Goal: Task Accomplishment & Management: Manage account settings

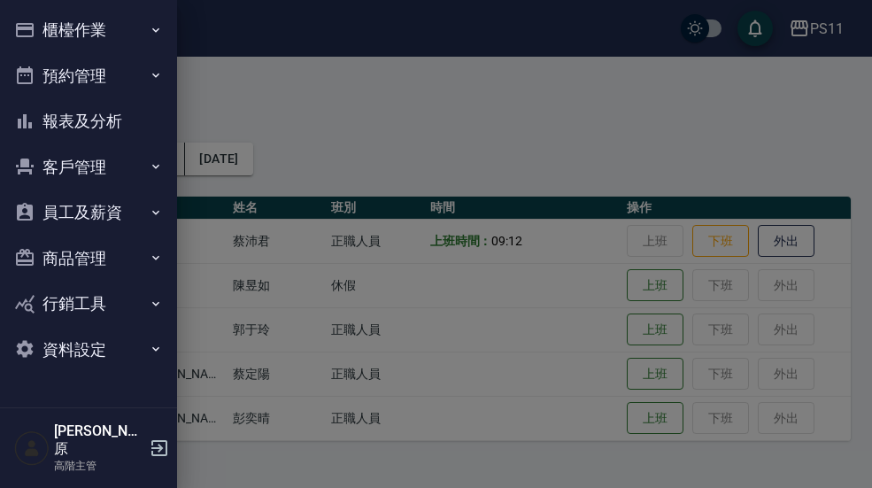
click at [145, 337] on button "資料設定" at bounding box center [88, 350] width 163 height 46
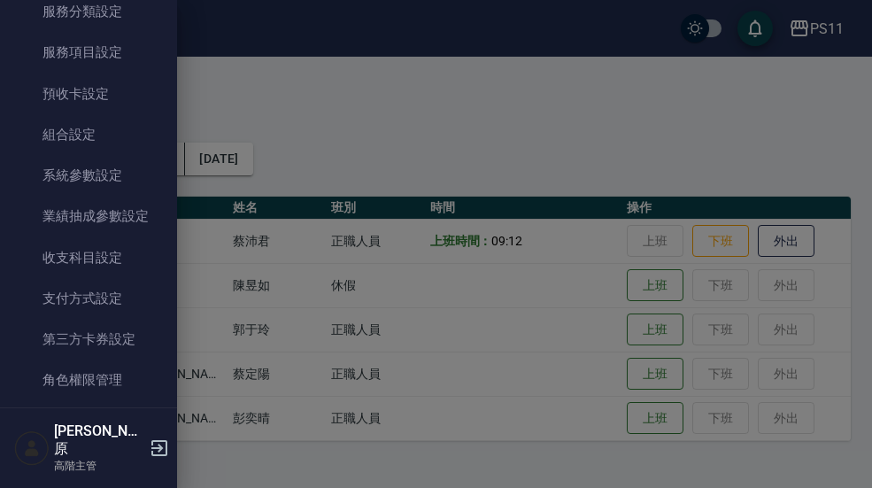
scroll to position [388, 0]
click at [112, 169] on link "系統參數設定" at bounding box center [88, 175] width 163 height 41
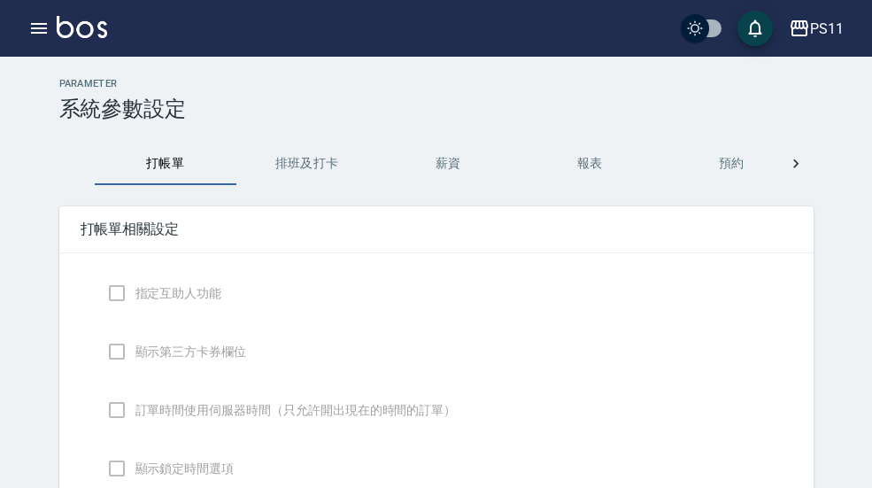
checkbox input "true"
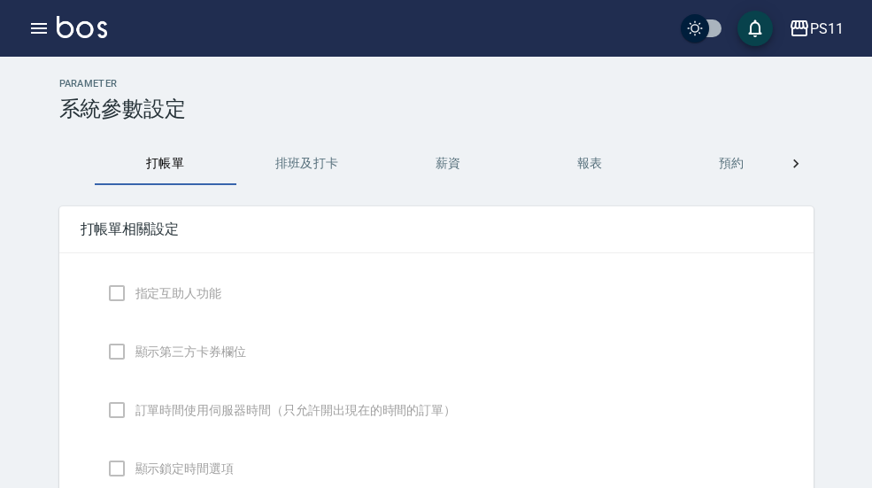
checkbox input "true"
checkbox input "false"
type input "NICKNAME"
type input "TRUE"
type input "NONDESIGNATE"
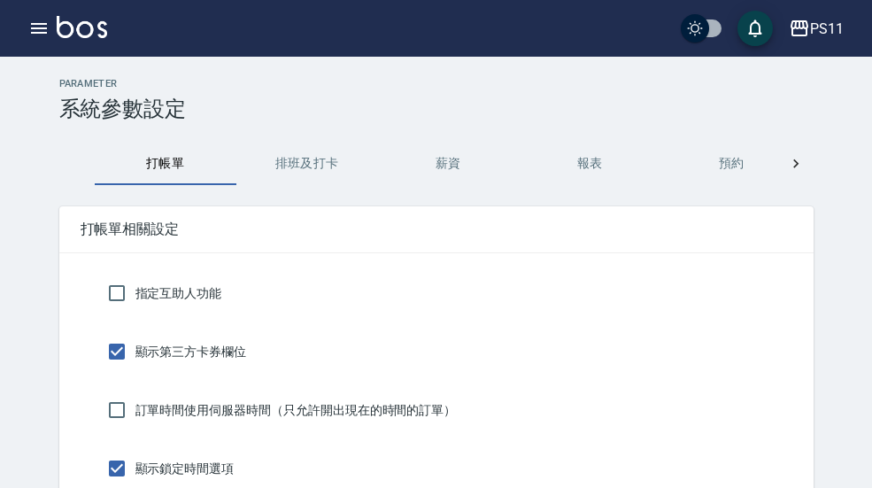
click at [322, 166] on button "排班及打卡" at bounding box center [307, 164] width 142 height 43
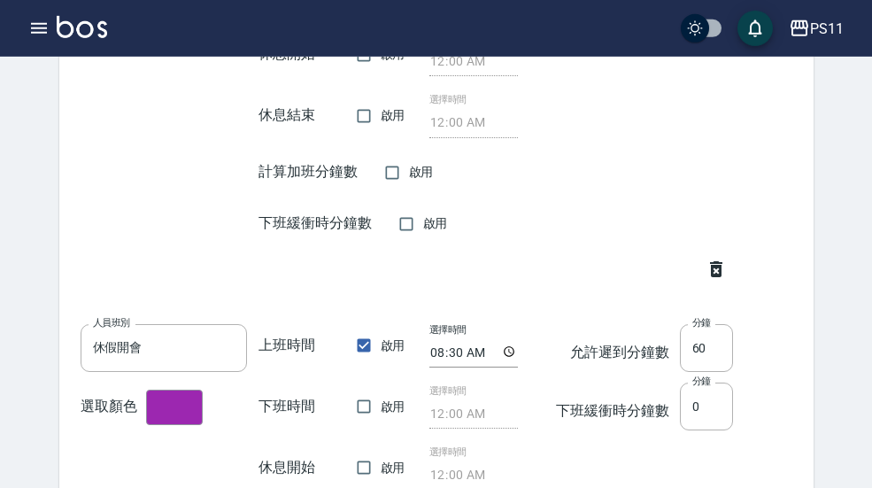
scroll to position [2990, 0]
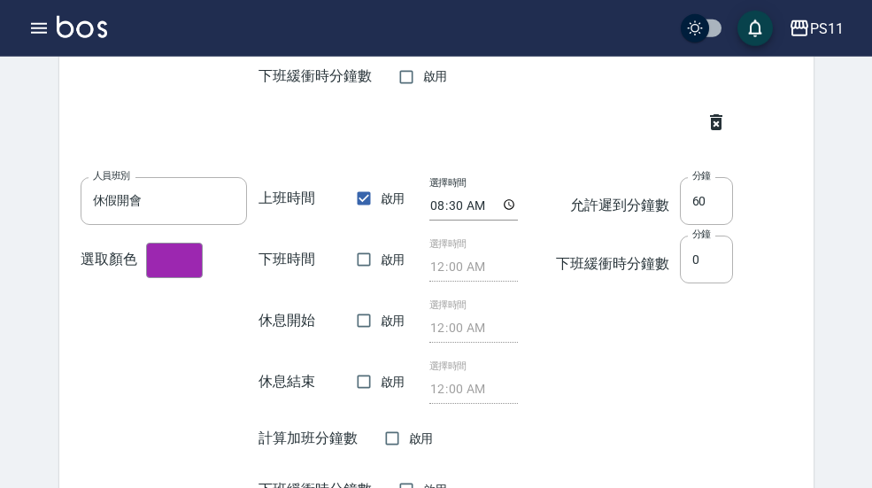
click at [52, 17] on button "button" at bounding box center [38, 28] width 35 height 35
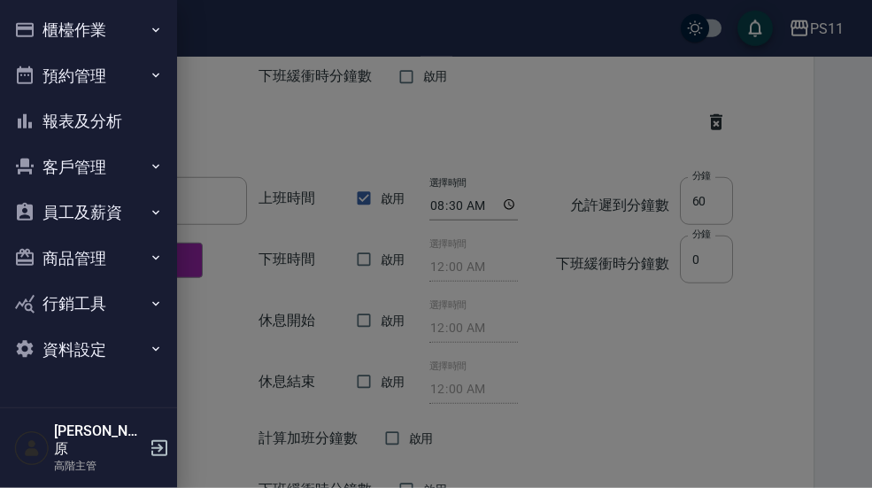
click at [143, 351] on button "資料設定" at bounding box center [88, 350] width 163 height 46
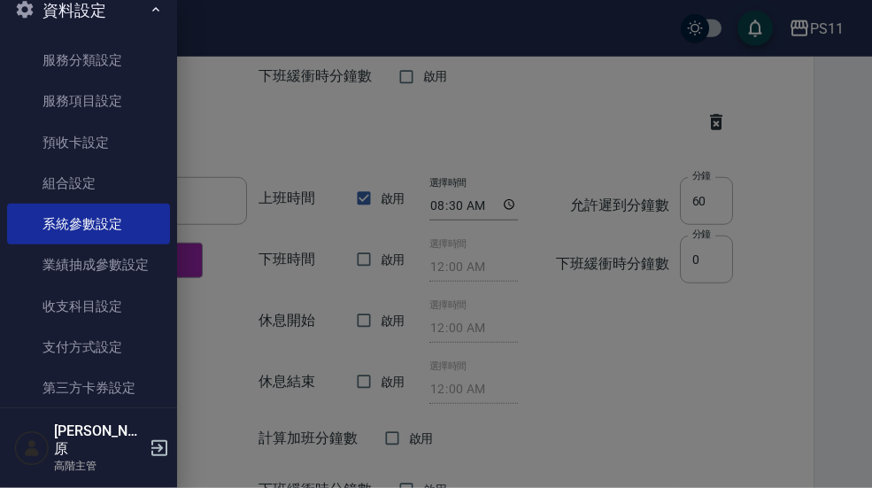
scroll to position [337, 0]
click at [123, 415] on link "角色權限管理" at bounding box center [88, 430] width 163 height 41
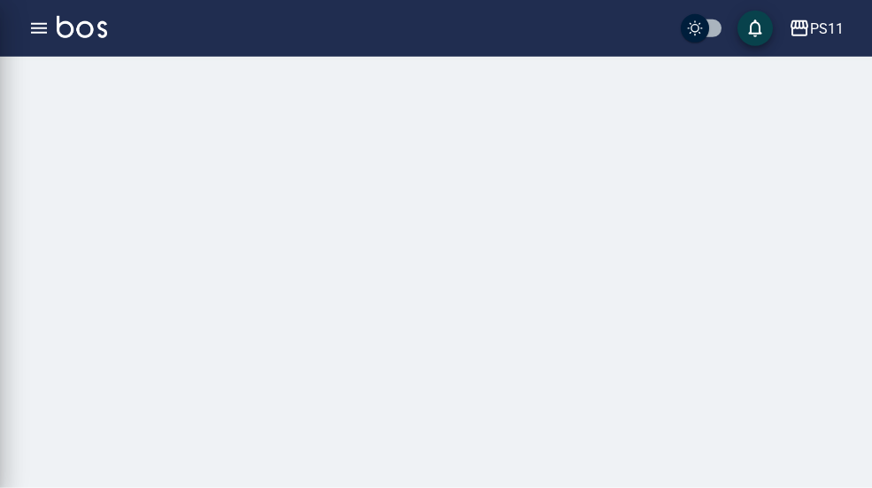
scroll to position [50, 0]
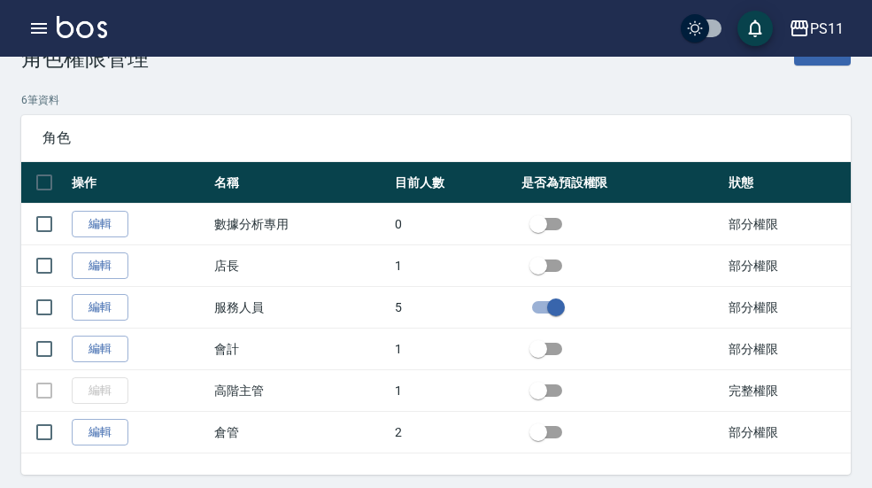
click at [99, 259] on link "編輯" at bounding box center [100, 265] width 57 height 27
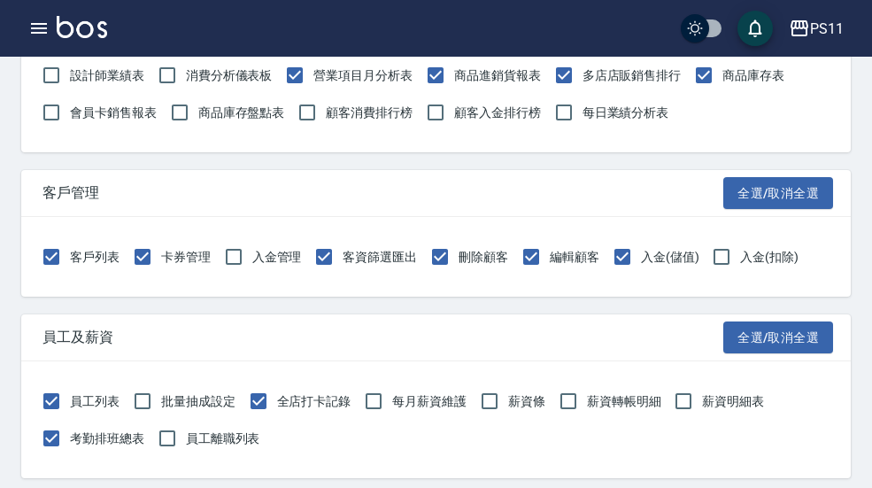
scroll to position [817, 0]
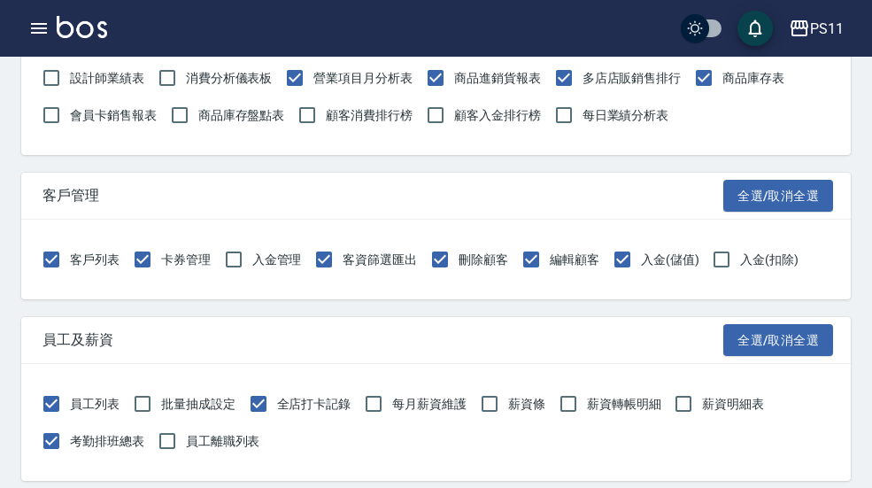
click at [51, 28] on button "button" at bounding box center [38, 28] width 35 height 35
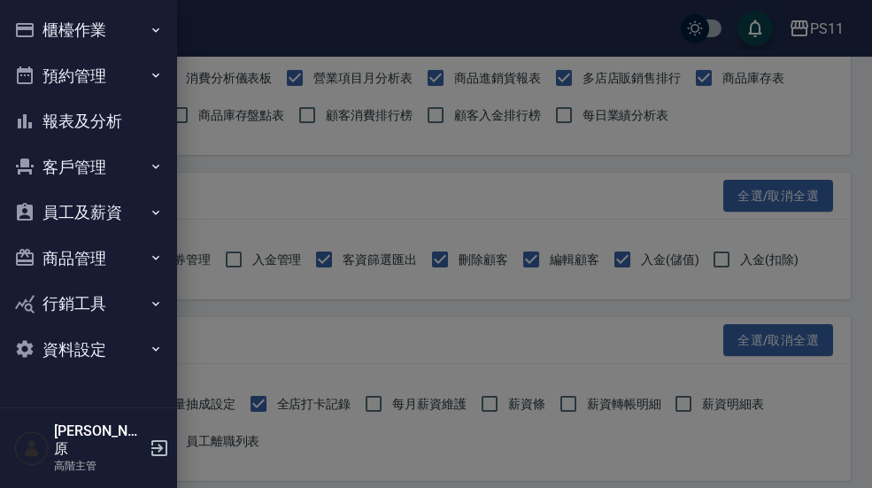
click at [154, 19] on button "櫃檯作業" at bounding box center [88, 30] width 163 height 46
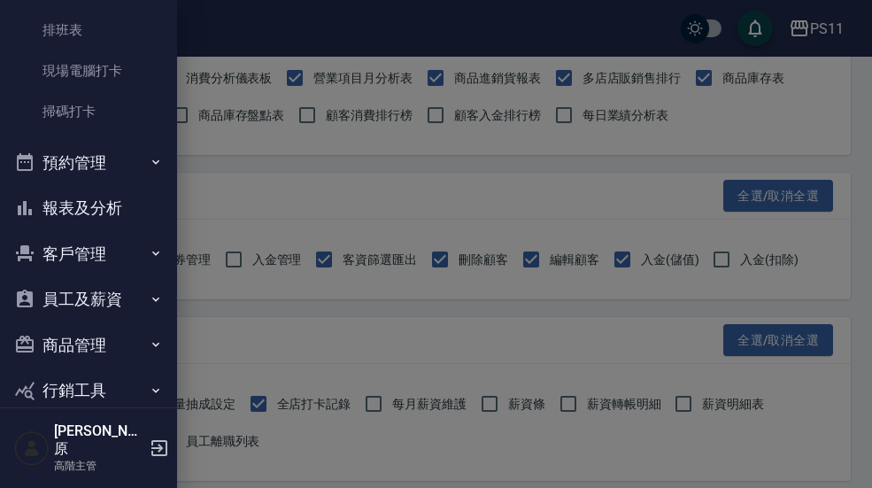
scroll to position [419, 0]
click at [111, 112] on link "掃碼打卡" at bounding box center [88, 111] width 163 height 41
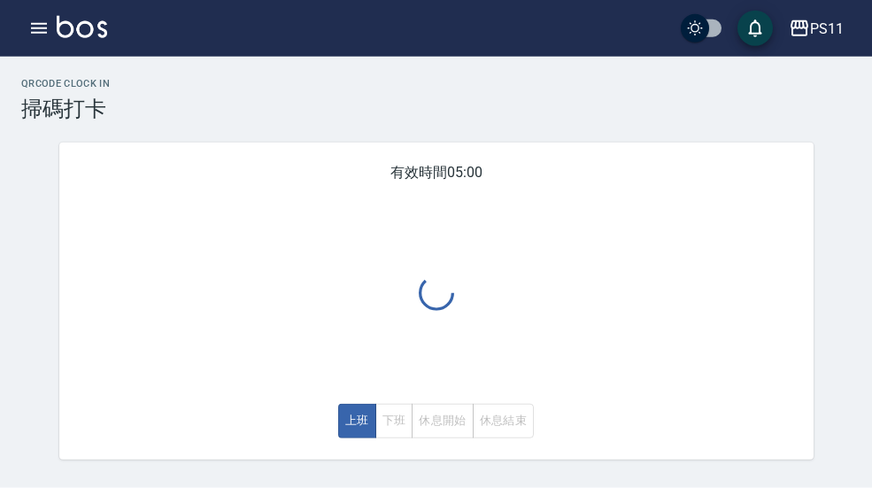
scroll to position [50, 0]
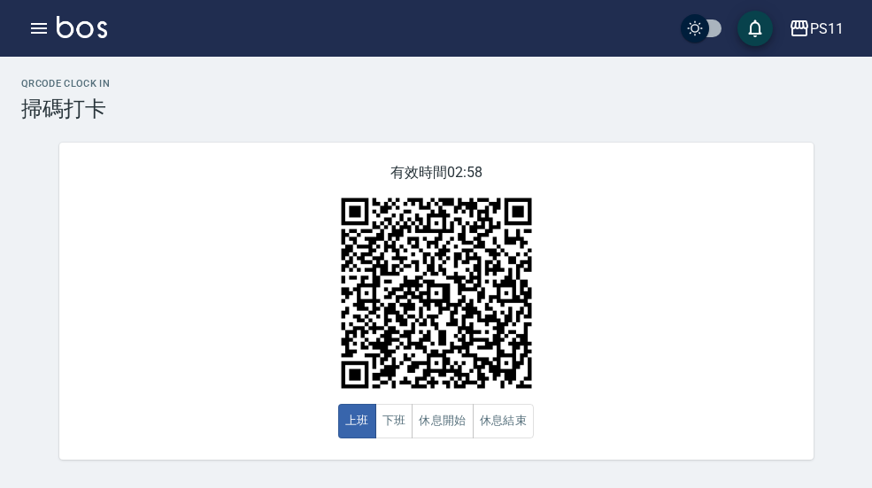
click at [46, 23] on icon "button" at bounding box center [39, 28] width 16 height 11
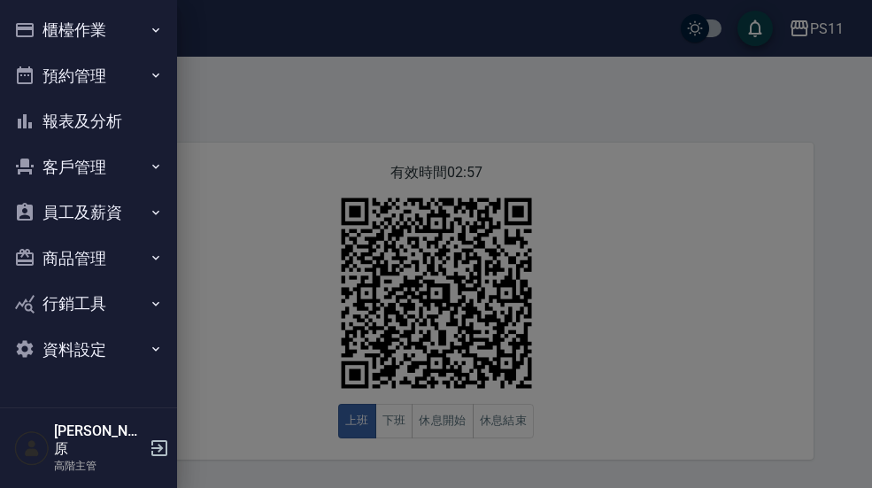
click at [147, 335] on button "資料設定" at bounding box center [88, 350] width 163 height 46
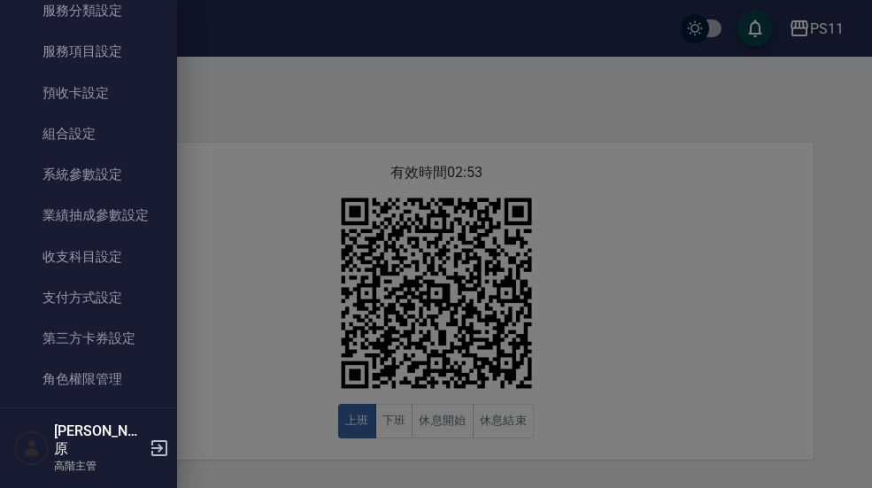
scroll to position [388, 0]
click at [122, 368] on link "角色權限管理" at bounding box center [88, 380] width 163 height 41
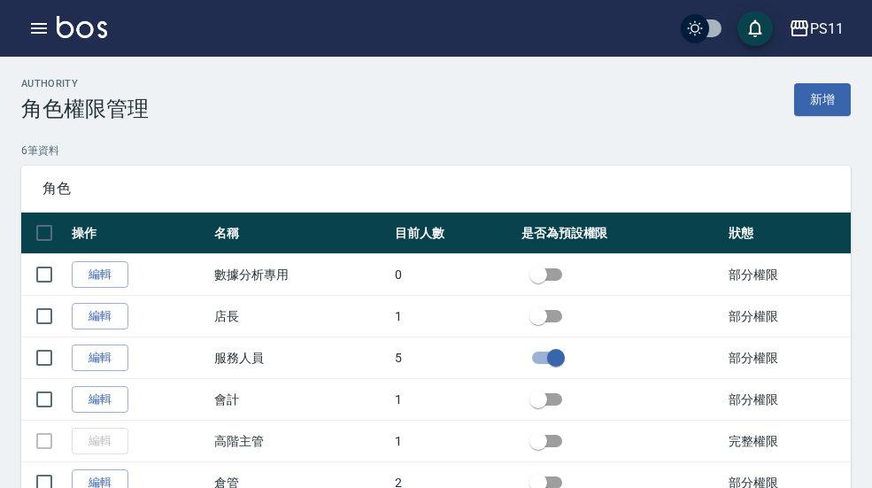
click at [102, 364] on link "編輯" at bounding box center [100, 358] width 57 height 27
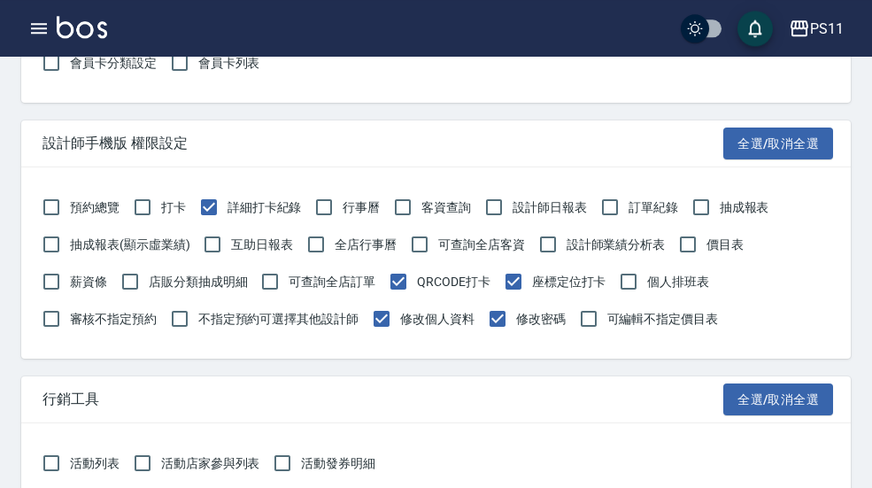
scroll to position [2171, 0]
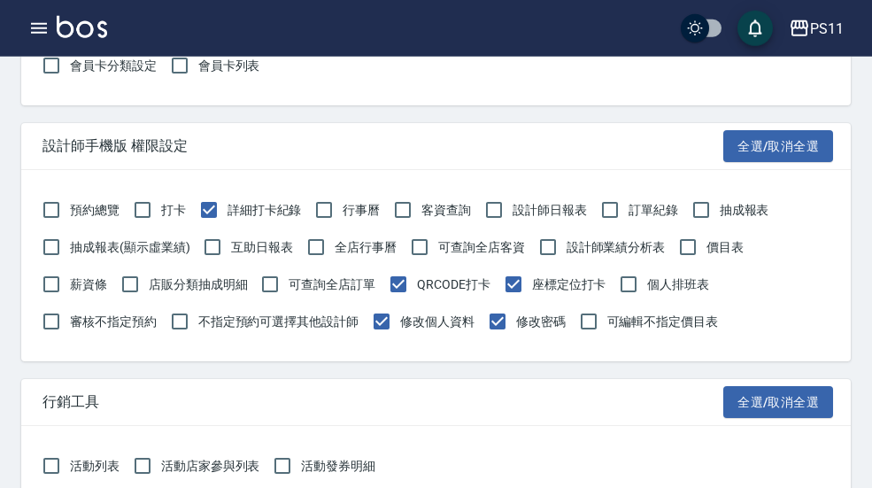
click at [520, 285] on input "座標定位打卡" at bounding box center [513, 284] width 37 height 37
checkbox input "false"
click at [382, 317] on input "修改個人資料" at bounding box center [381, 321] width 37 height 37
checkbox input "false"
click at [501, 319] on input "修改密碼" at bounding box center [497, 321] width 37 height 37
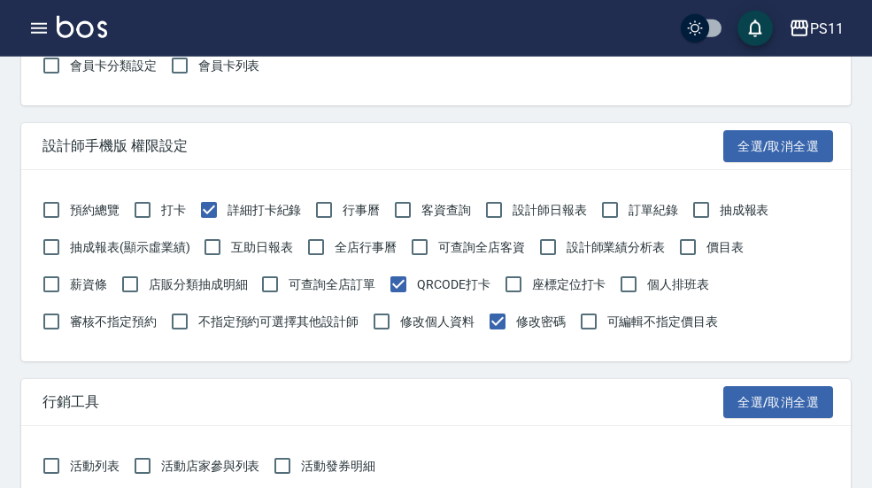
checkbox input "false"
click at [149, 208] on input "打卡" at bounding box center [142, 209] width 37 height 37
checkbox input "true"
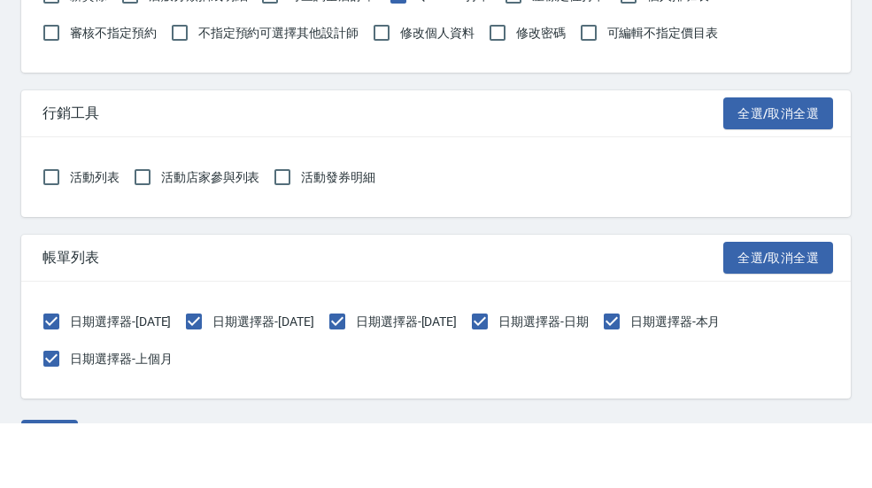
scroll to position [2393, 0]
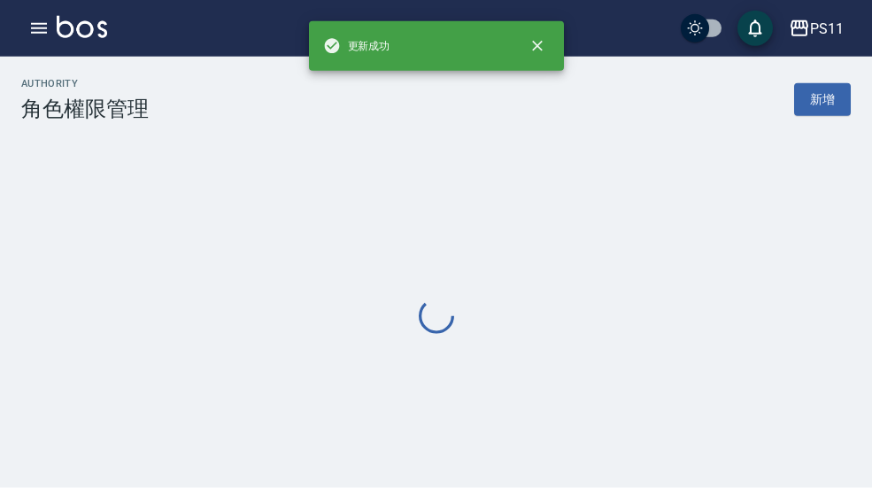
scroll to position [50, 0]
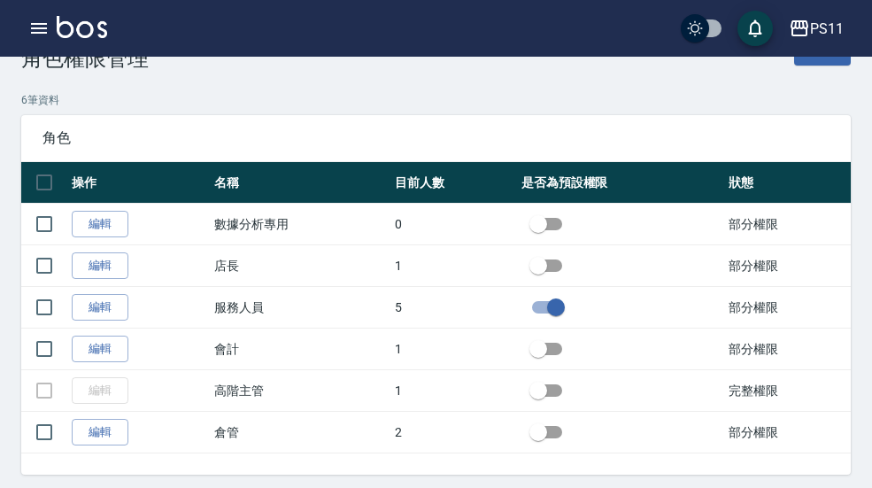
click at [47, 21] on icon "button" at bounding box center [38, 28] width 21 height 21
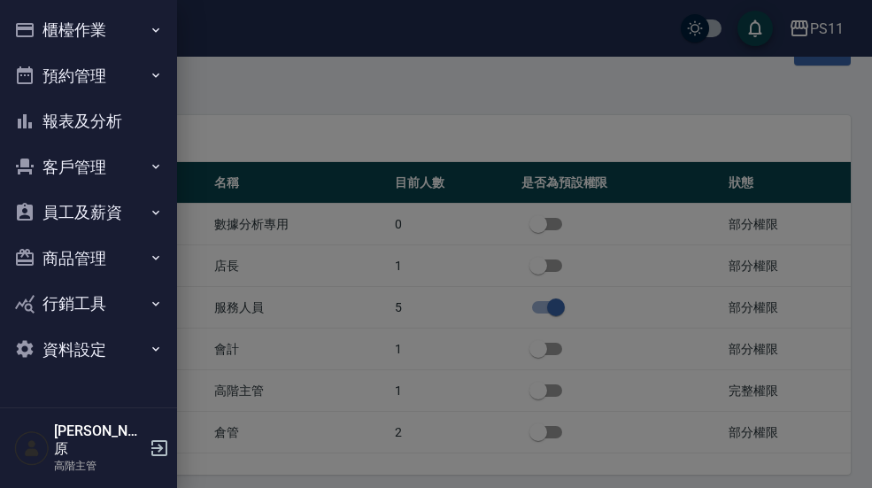
click at [151, 346] on icon "button" at bounding box center [156, 349] width 14 height 14
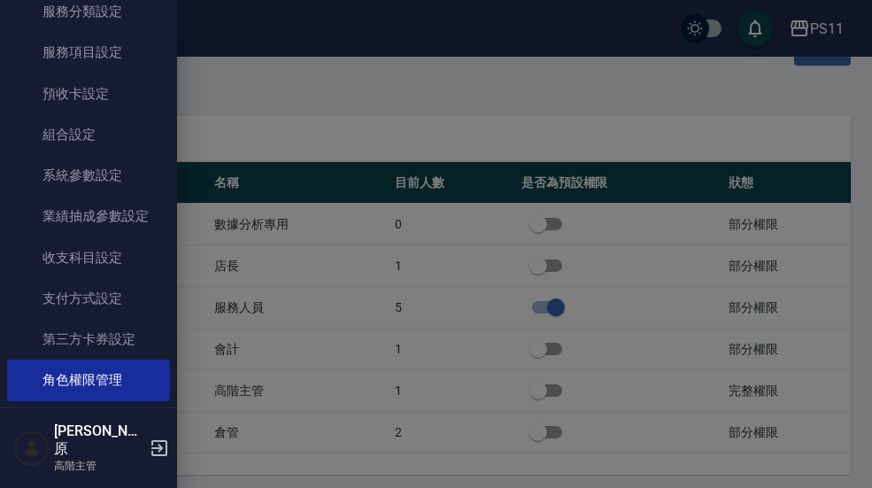
scroll to position [388, 0]
click at [135, 385] on link "角色權限管理" at bounding box center [88, 380] width 163 height 41
click at [767, 371] on div at bounding box center [436, 244] width 872 height 488
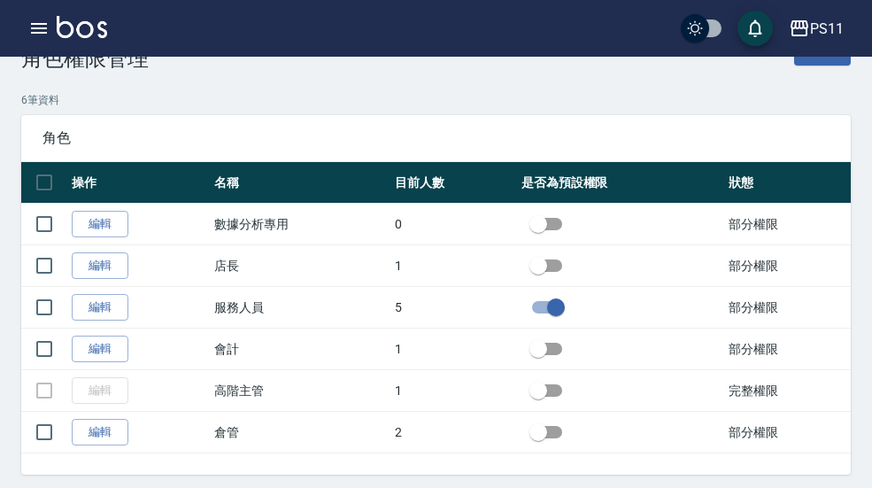
click at [109, 221] on link "編輯" at bounding box center [100, 224] width 57 height 27
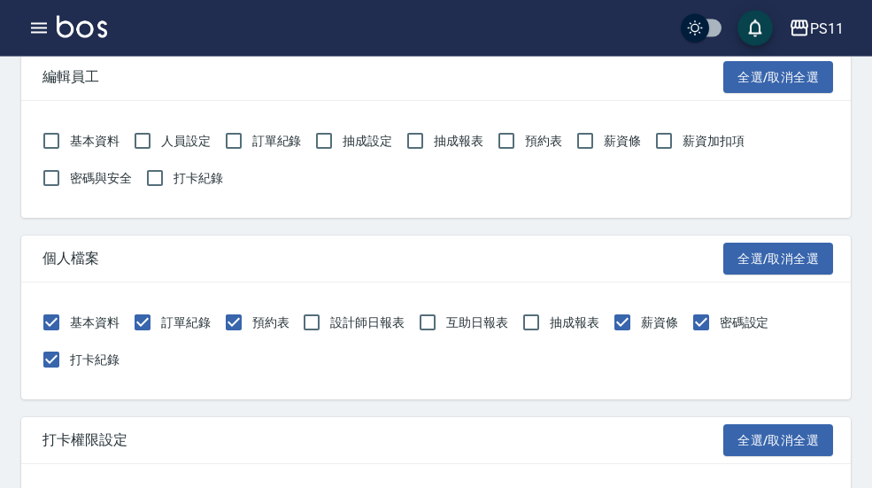
scroll to position [1878, 0]
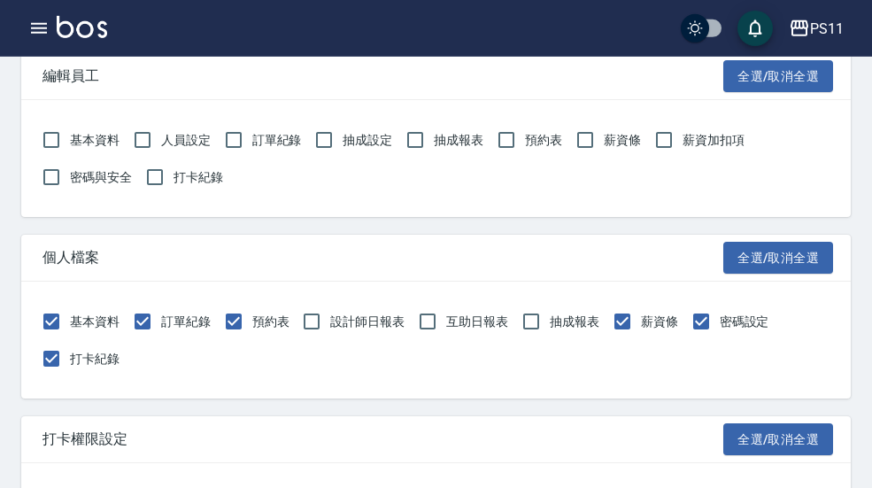
click at [52, 19] on button "button" at bounding box center [38, 28] width 35 height 35
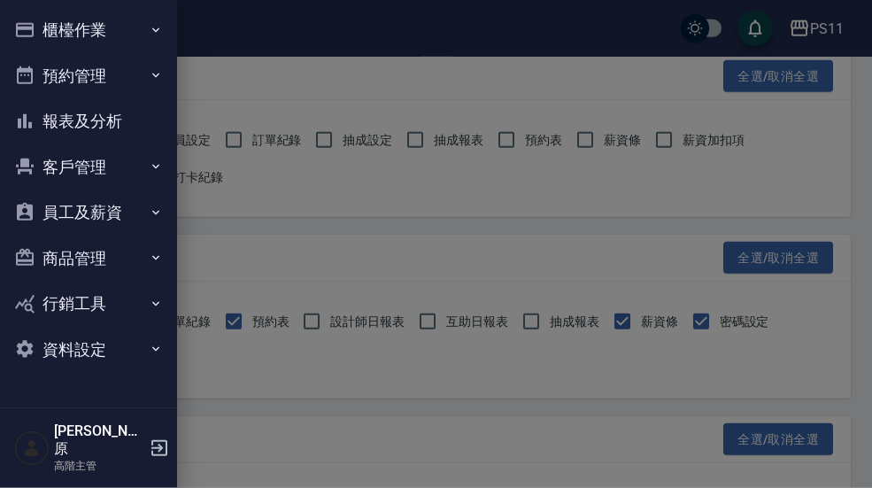
click at [146, 352] on button "資料設定" at bounding box center [88, 350] width 163 height 46
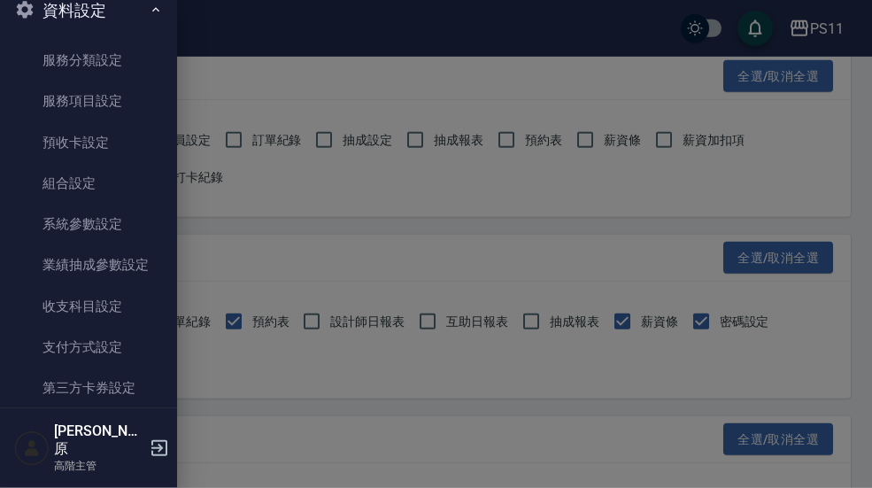
scroll to position [337, 0]
click at [118, 425] on link "角色權限管理" at bounding box center [88, 430] width 163 height 41
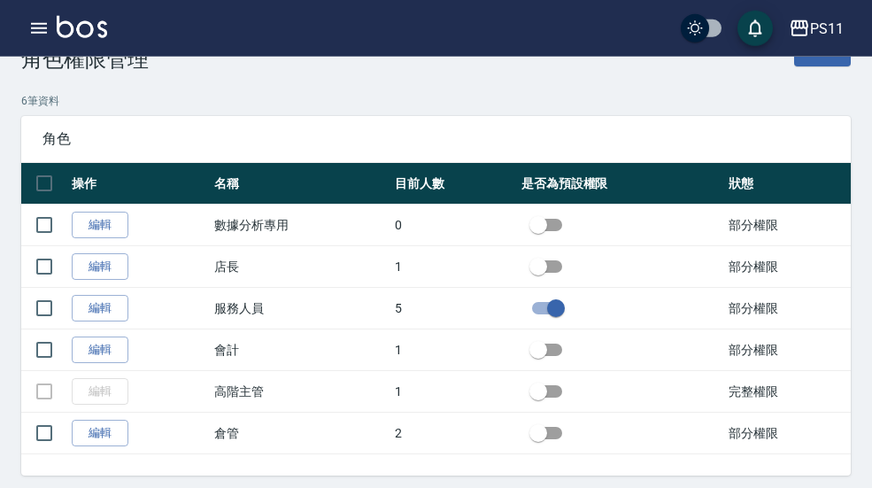
scroll to position [50, 0]
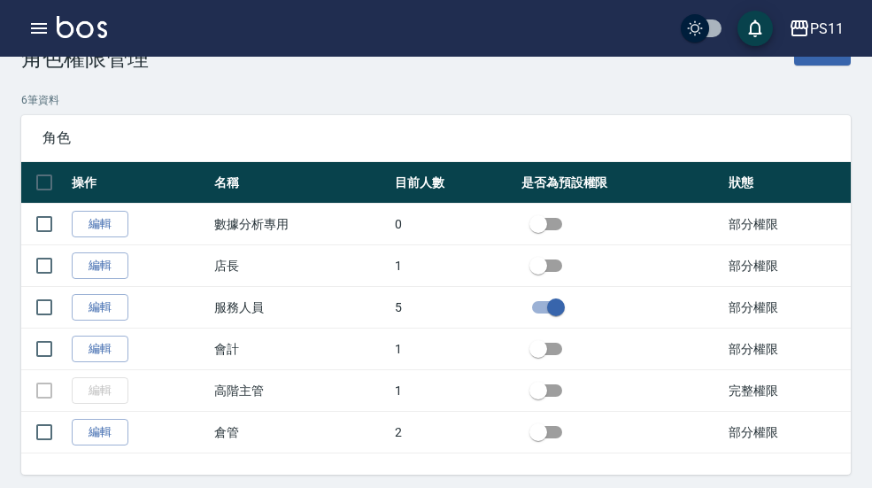
click at [103, 310] on link "編輯" at bounding box center [100, 307] width 57 height 27
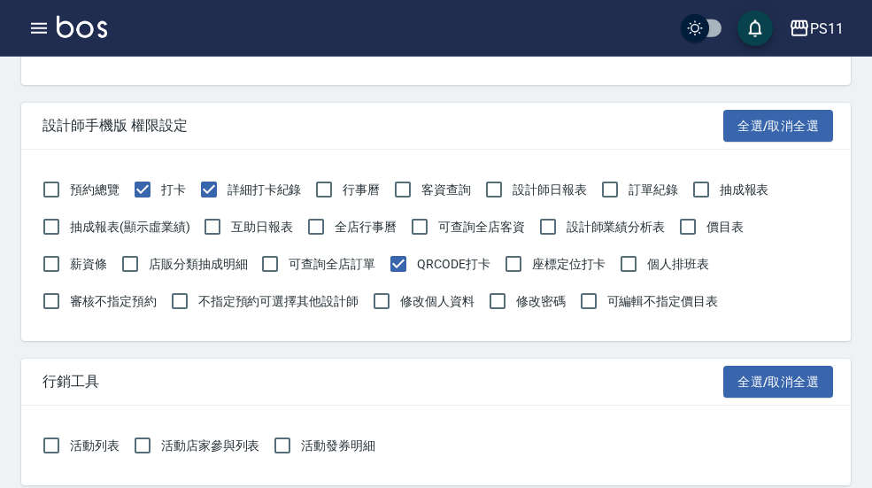
scroll to position [2188, 0]
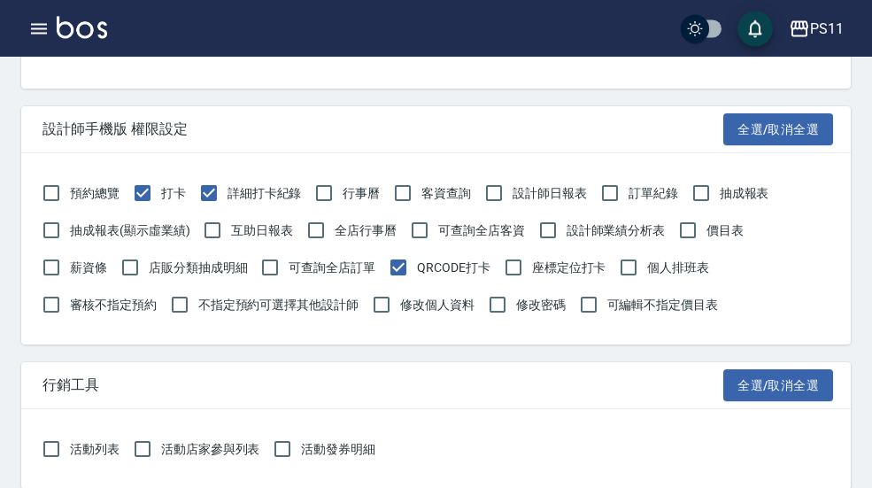
click at [45, 27] on icon "button" at bounding box center [39, 28] width 16 height 11
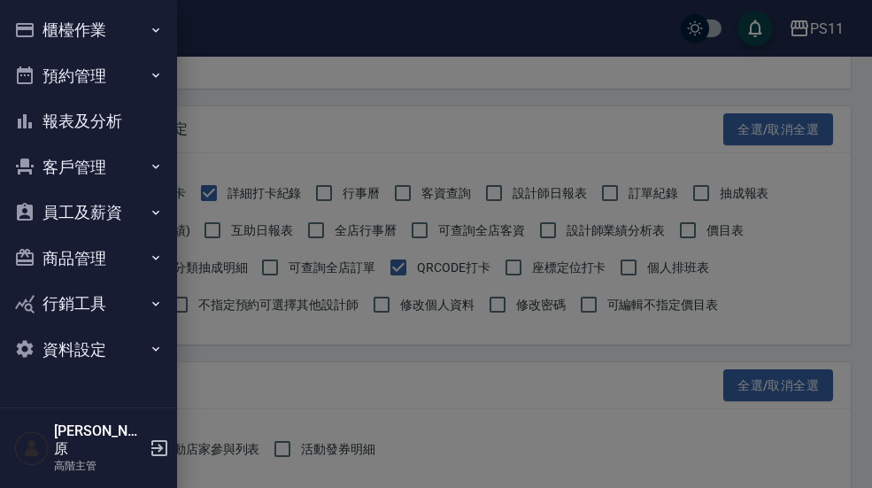
click at [129, 211] on button "員工及薪資" at bounding box center [88, 213] width 163 height 46
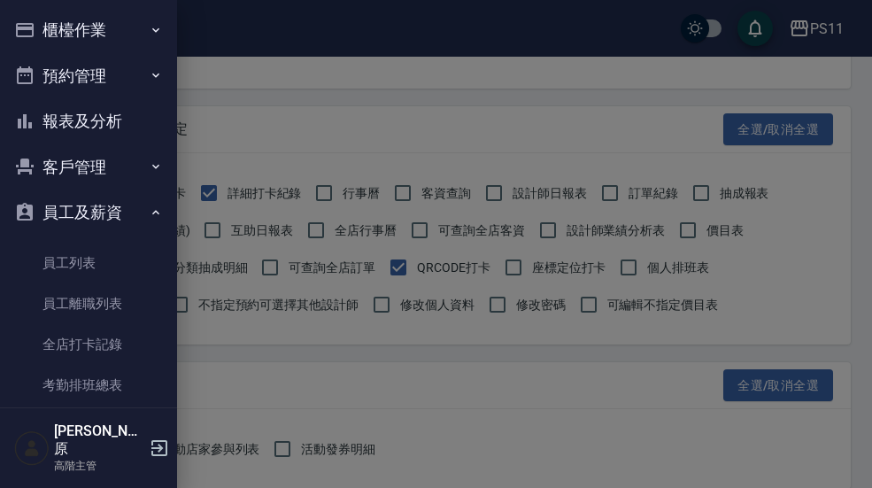
click at [124, 259] on link "員工列表" at bounding box center [88, 263] width 163 height 41
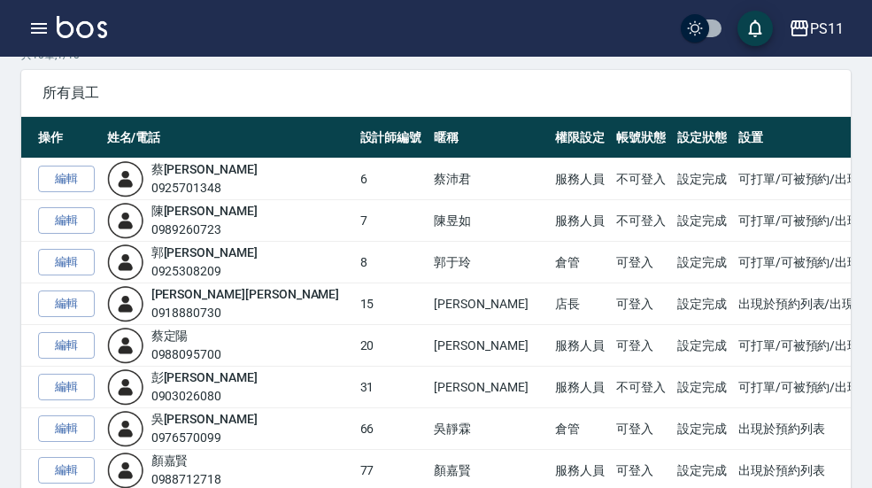
scroll to position [0, 87]
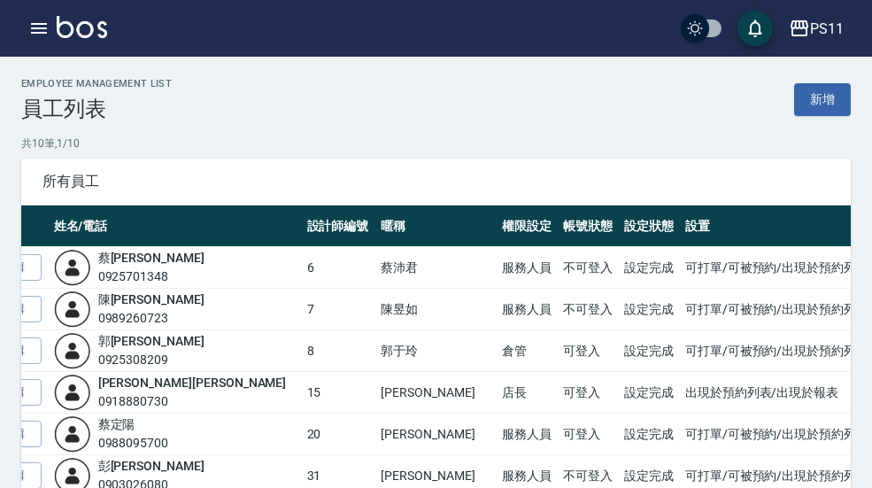
click at [41, 19] on icon "button" at bounding box center [38, 28] width 21 height 21
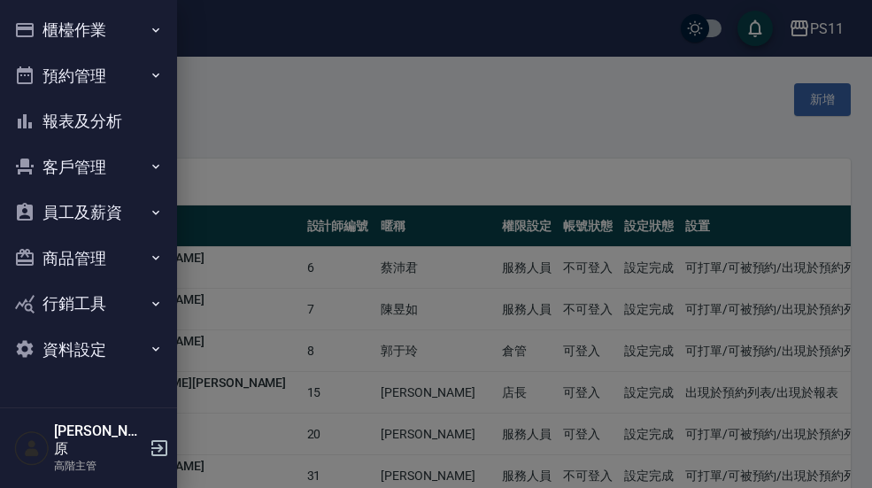
click at [145, 346] on button "資料設定" at bounding box center [88, 350] width 163 height 46
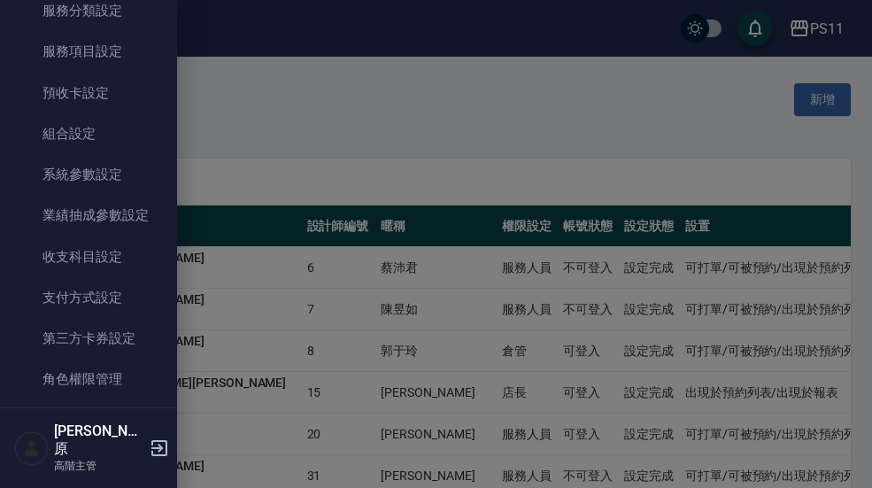
scroll to position [388, 0]
click at [121, 378] on link "角色權限管理" at bounding box center [88, 380] width 163 height 41
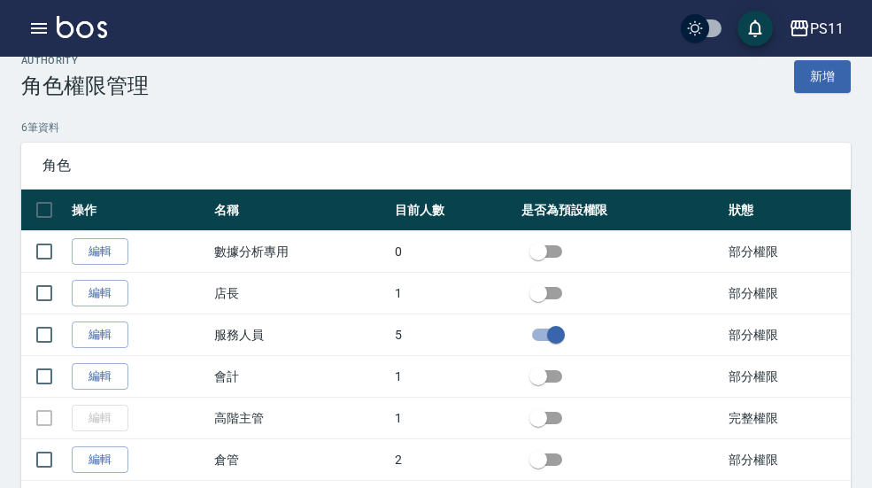
scroll to position [28, 0]
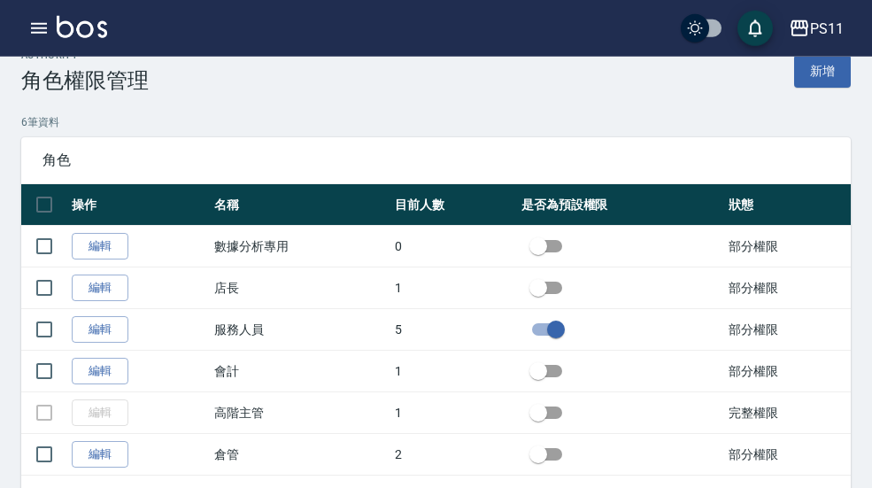
click at [112, 320] on link "編輯" at bounding box center [100, 329] width 57 height 27
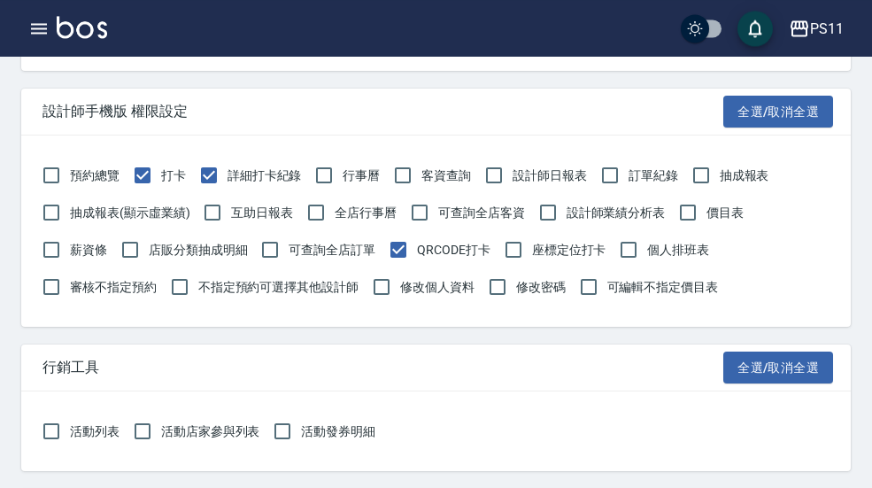
scroll to position [2204, 0]
click at [504, 286] on input "修改密碼" at bounding box center [497, 287] width 37 height 37
checkbox input "true"
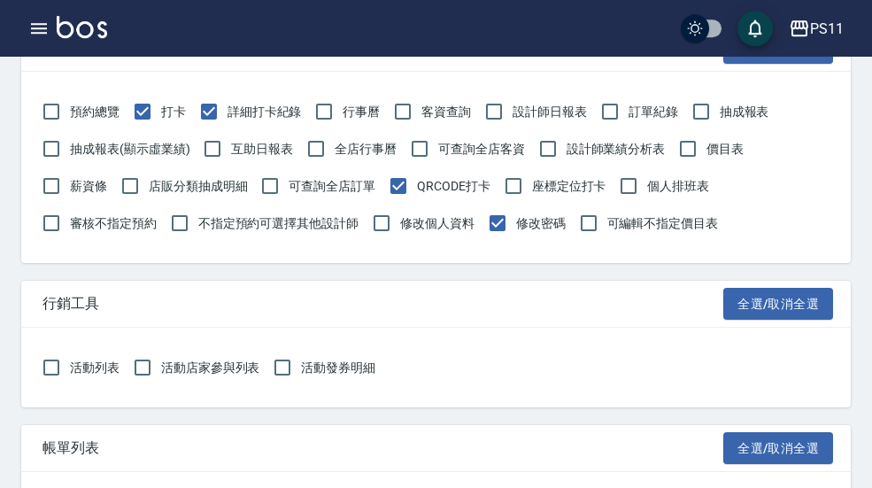
scroll to position [2393, 0]
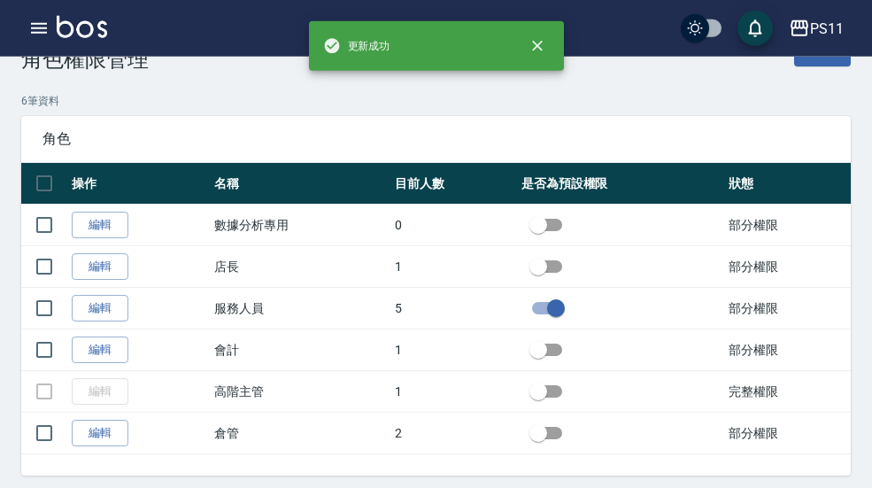
scroll to position [50, 0]
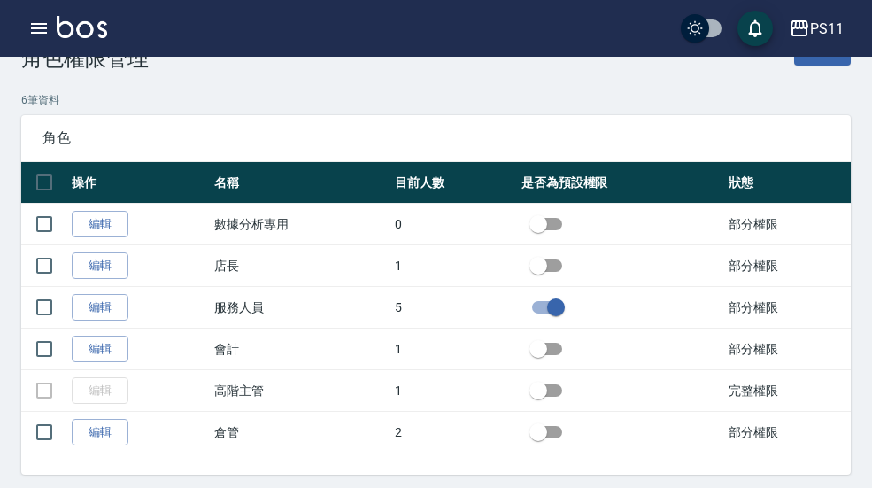
click at [29, 27] on icon "button" at bounding box center [38, 28] width 21 height 21
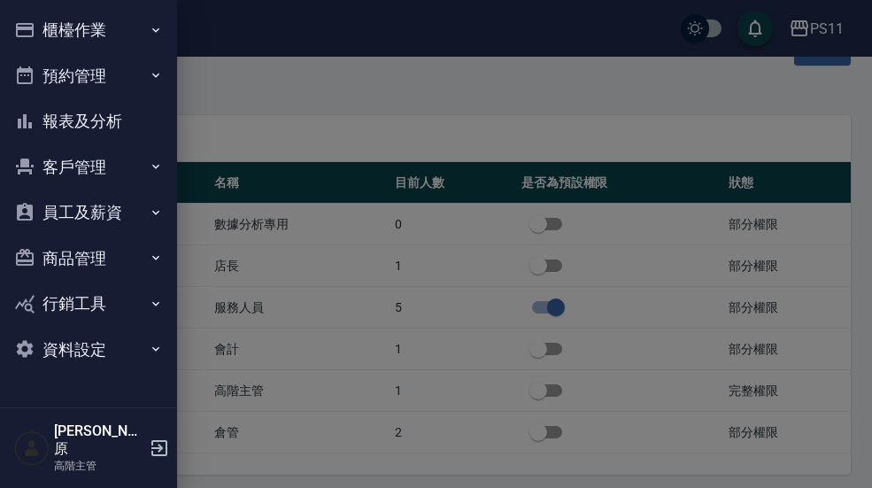
click at [133, 118] on button "報表及分析" at bounding box center [88, 121] width 163 height 46
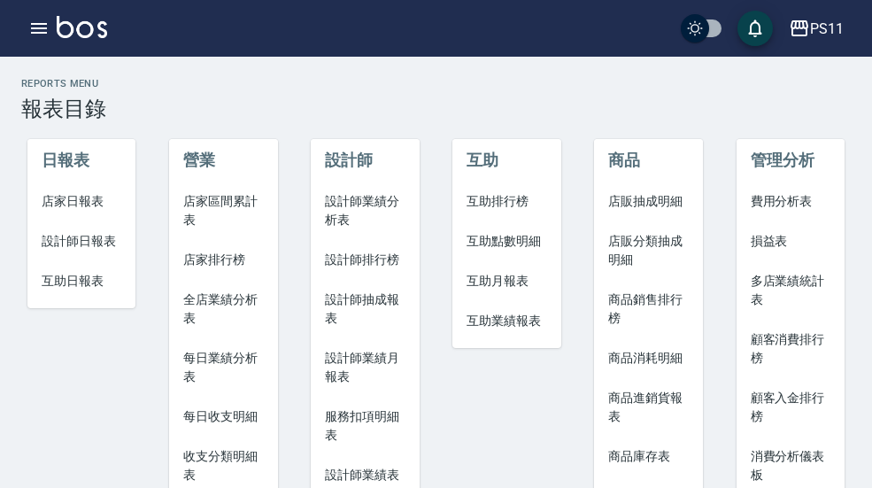
click at [44, 22] on icon "button" at bounding box center [38, 28] width 21 height 21
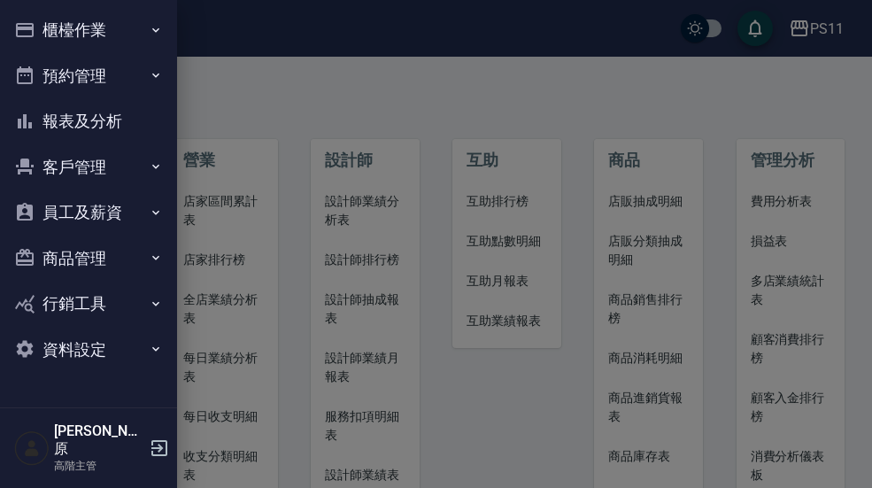
click at [139, 207] on button "員工及薪資" at bounding box center [88, 213] width 163 height 46
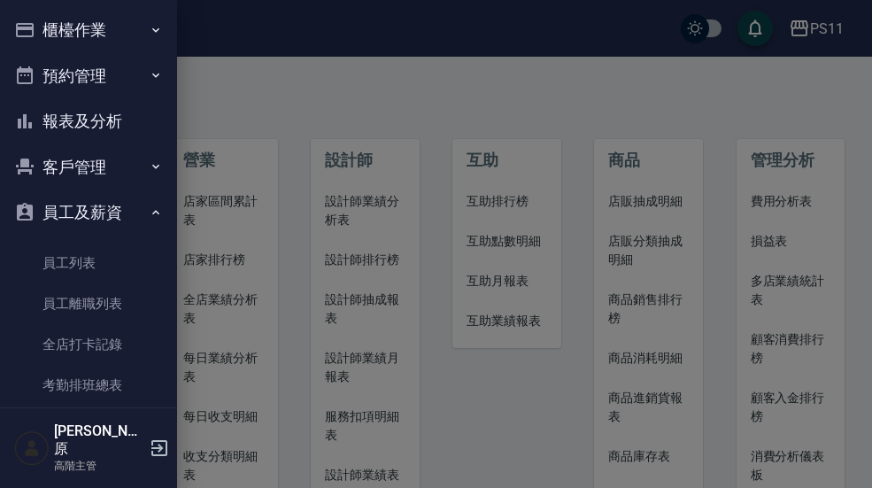
click at [122, 257] on link "員工列表" at bounding box center [88, 263] width 163 height 41
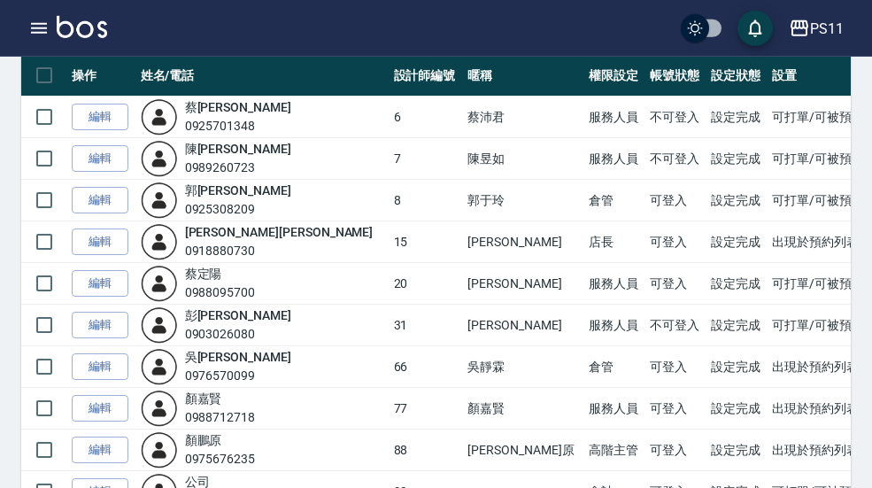
scroll to position [193, 0]
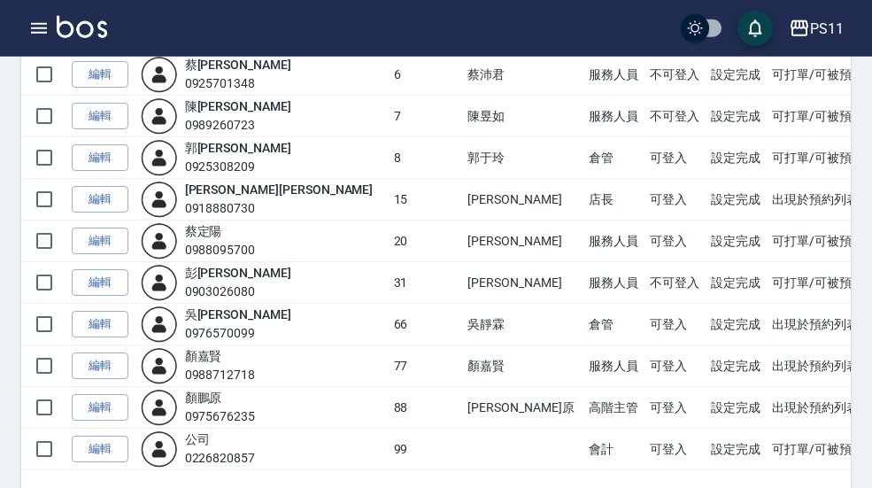
click at [95, 368] on link "編輯" at bounding box center [100, 365] width 57 height 27
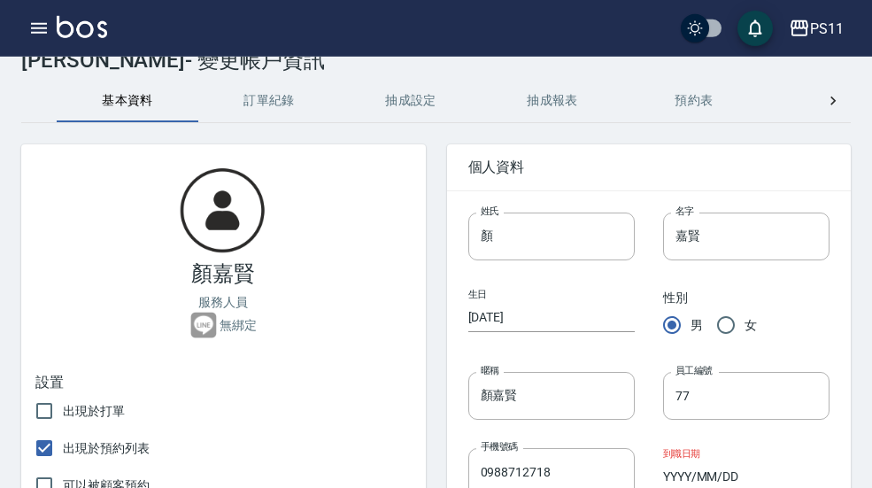
scroll to position [50, 0]
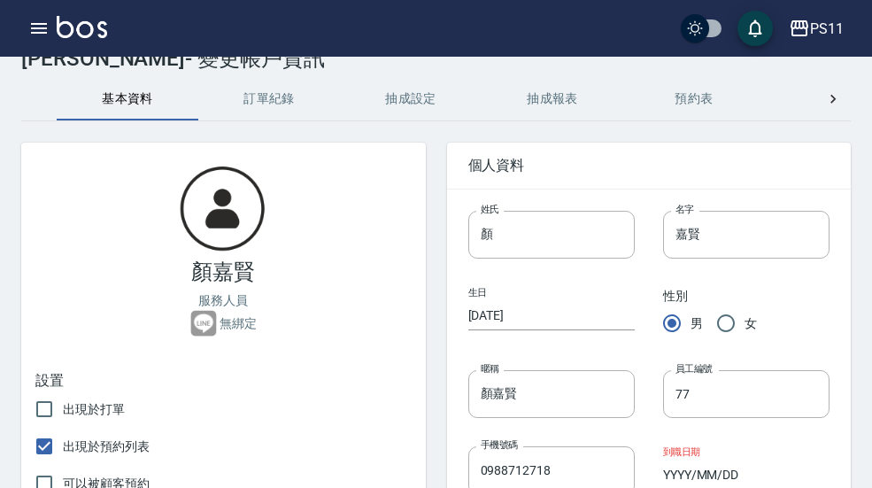
click at [833, 97] on icon at bounding box center [833, 99] width 5 height 9
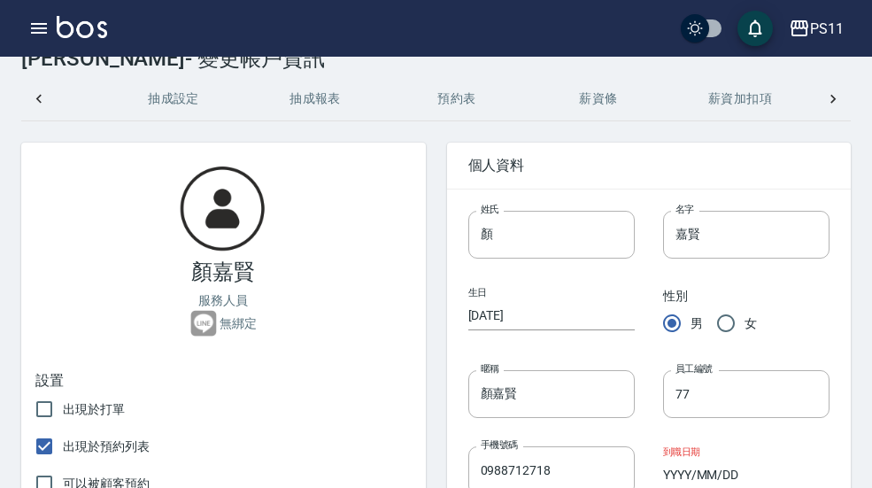
scroll to position [0, 516]
click at [631, 97] on button "密碼與安全" at bounding box center [603, 99] width 142 height 43
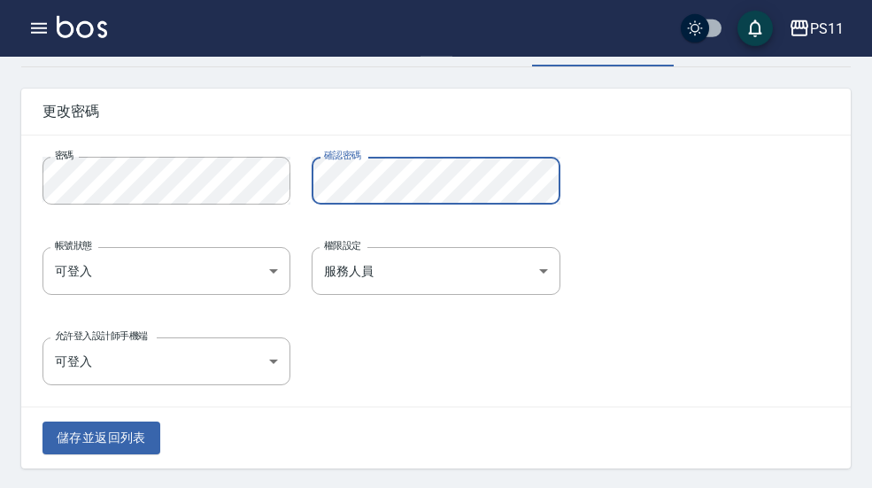
scroll to position [105, 0]
click at [98, 431] on button "儲存並返回列表" at bounding box center [102, 437] width 118 height 33
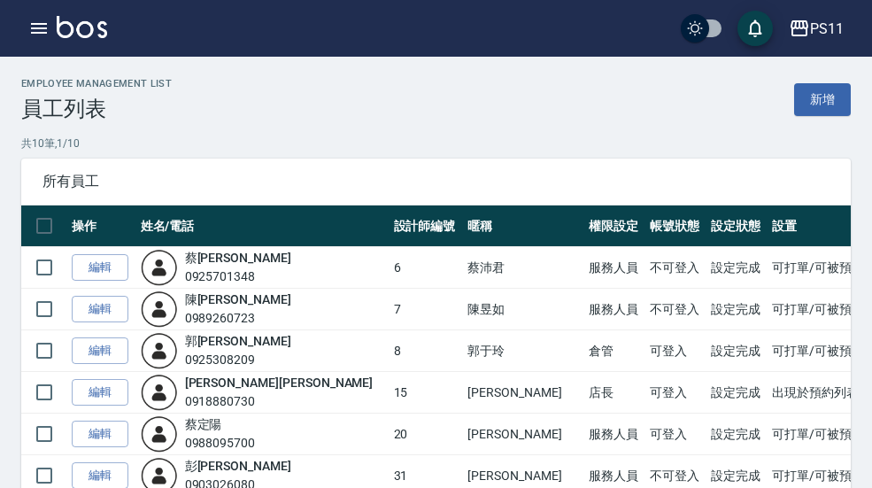
click at [52, 35] on button "button" at bounding box center [38, 28] width 35 height 35
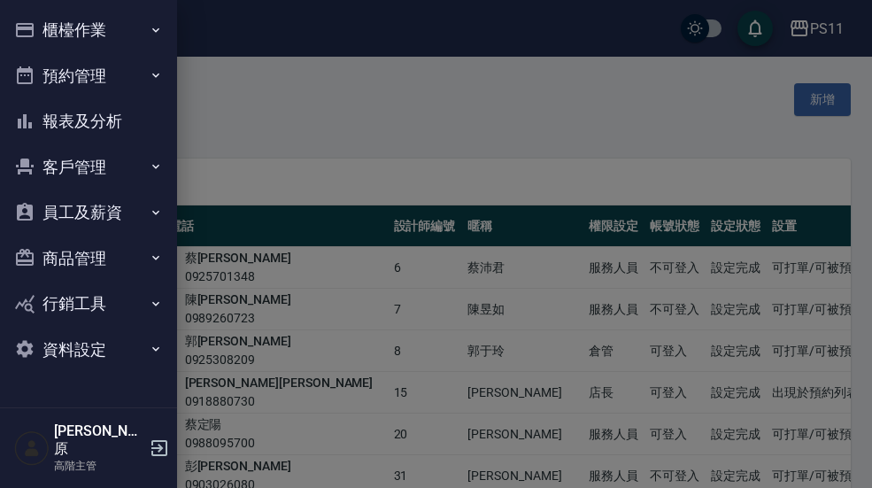
click at [147, 32] on button "櫃檯作業" at bounding box center [88, 30] width 163 height 46
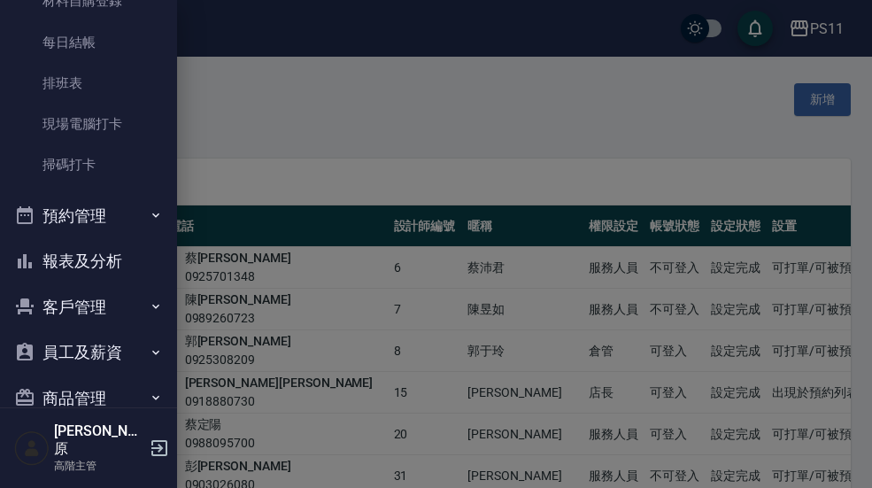
scroll to position [365, 0]
click at [114, 157] on link "掃碼打卡" at bounding box center [88, 165] width 163 height 41
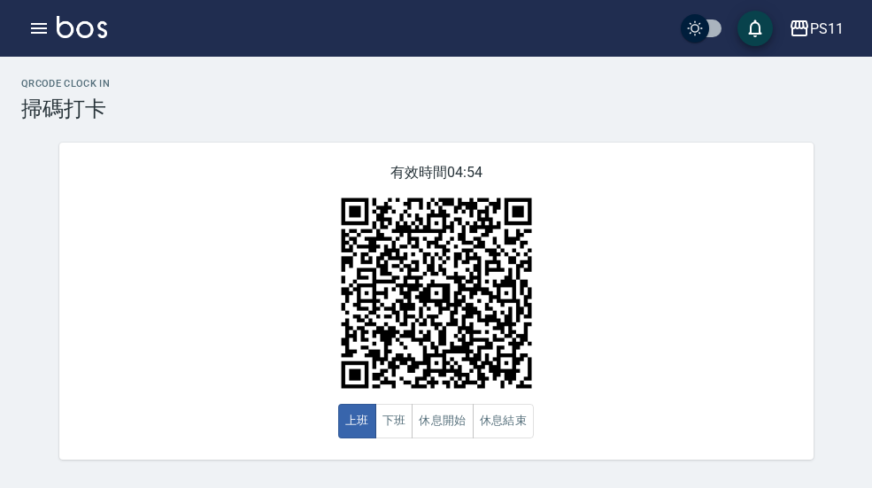
click at [355, 425] on button "上班" at bounding box center [357, 421] width 38 height 35
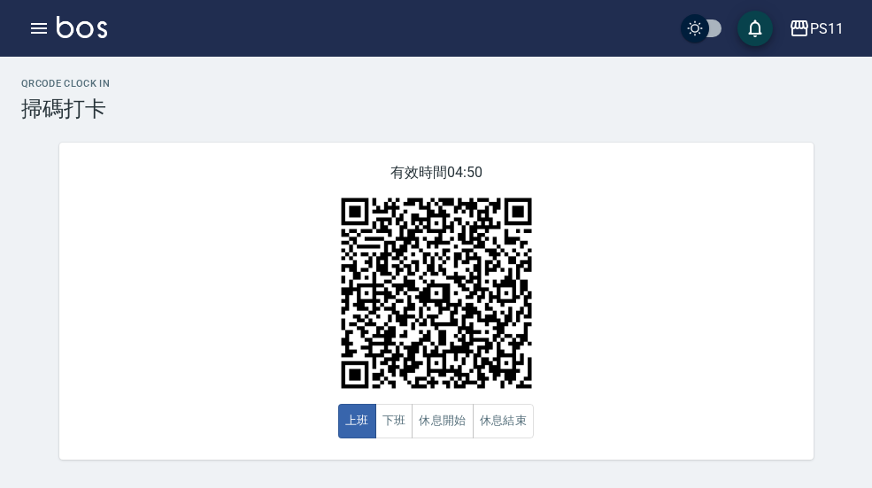
click at [35, 39] on button "button" at bounding box center [38, 28] width 35 height 35
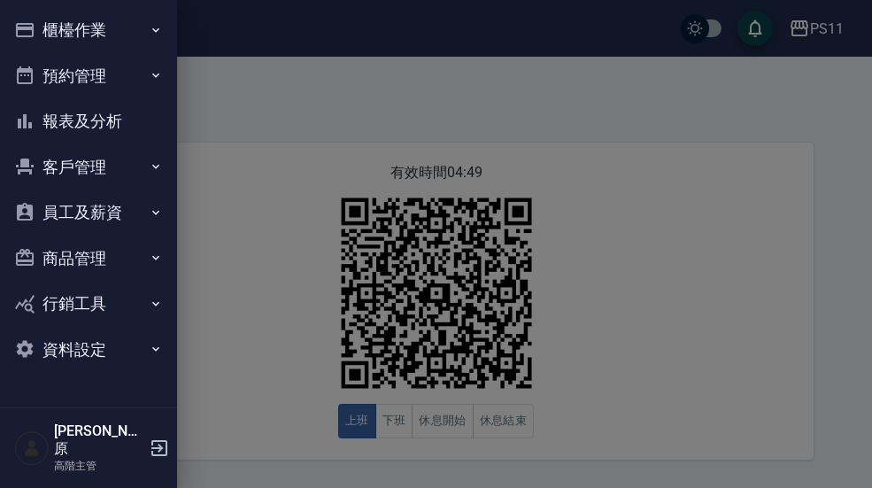
click at [140, 27] on button "櫃檯作業" at bounding box center [88, 30] width 163 height 46
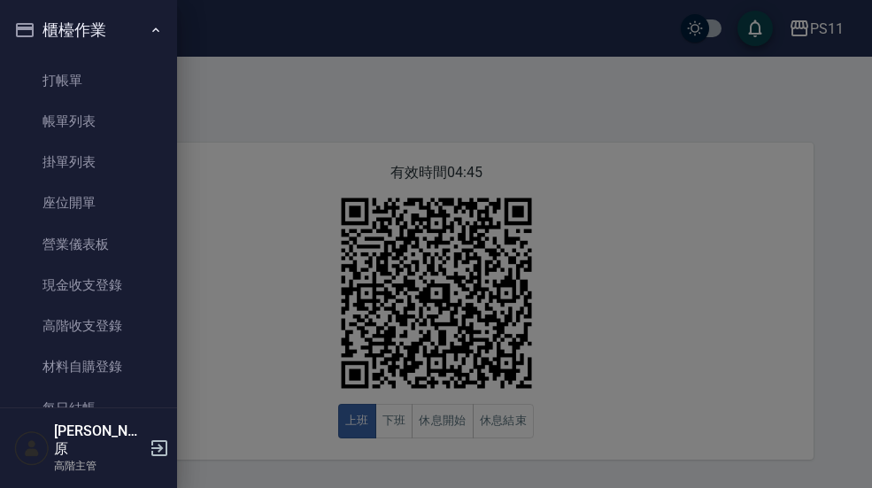
scroll to position [131, 0]
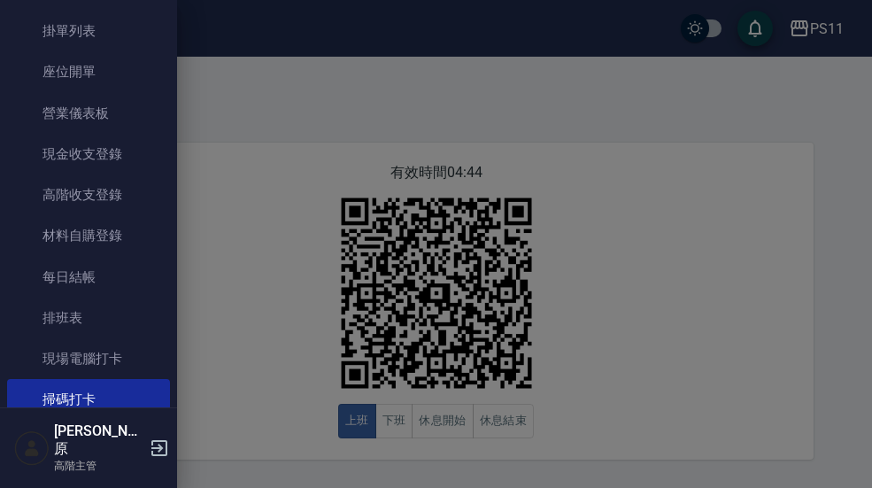
click at [133, 352] on link "現場電腦打卡" at bounding box center [88, 358] width 163 height 41
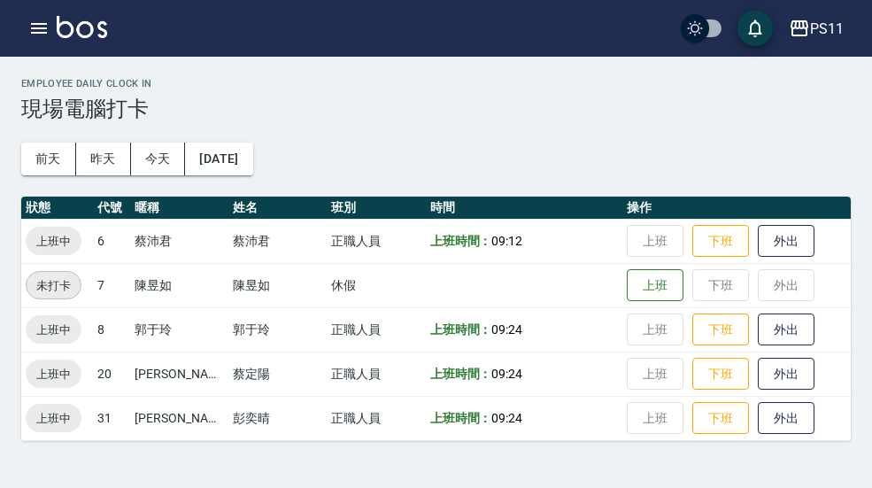
click at [57, 23] on img at bounding box center [82, 27] width 50 height 22
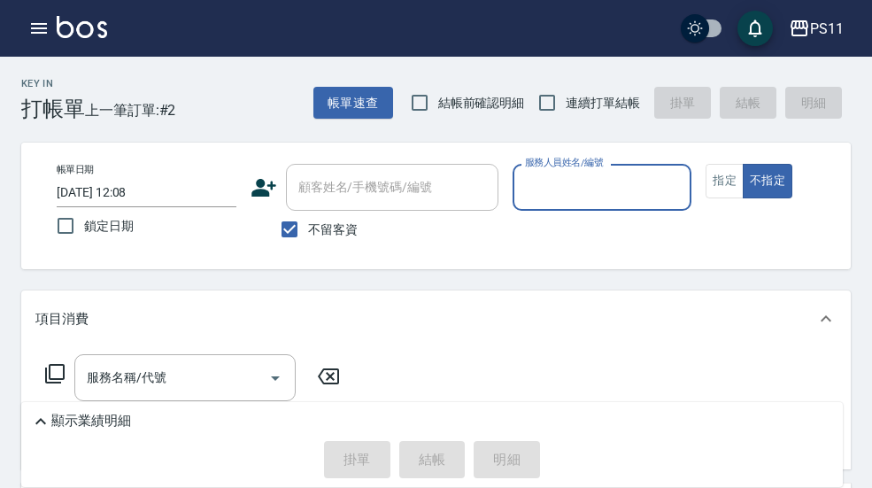
click at [35, 27] on icon "button" at bounding box center [38, 28] width 21 height 21
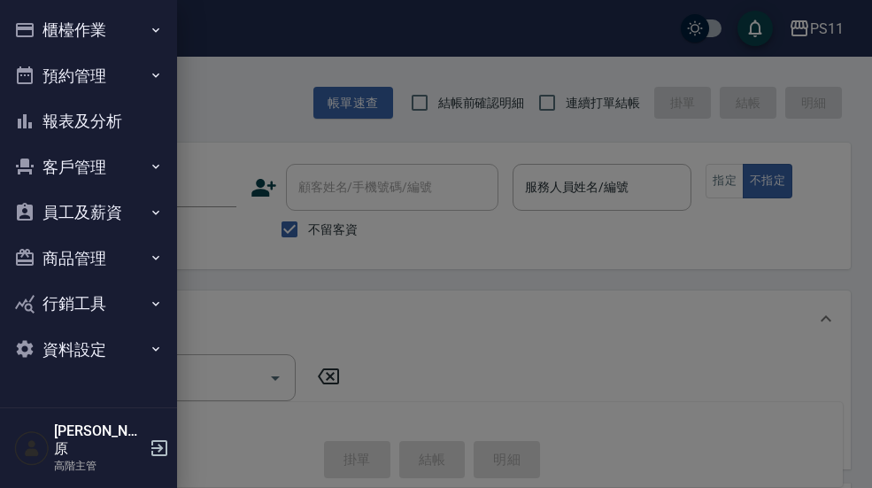
click at [162, 30] on icon "button" at bounding box center [156, 30] width 14 height 14
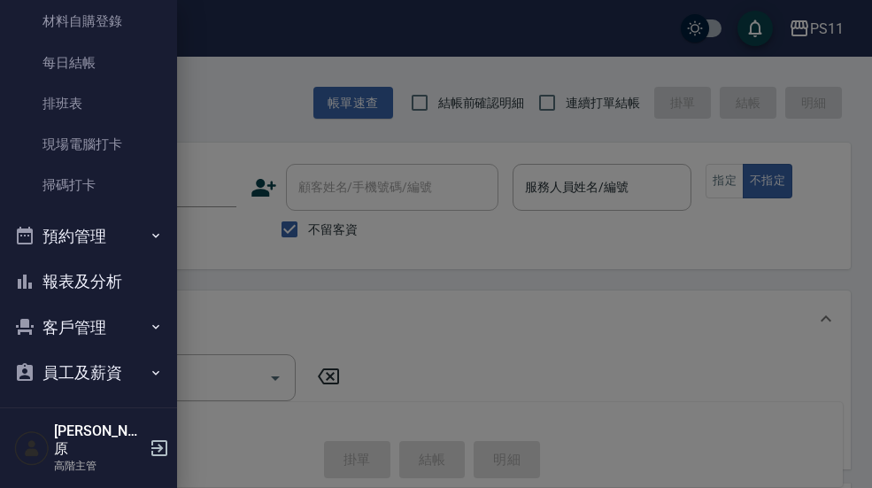
scroll to position [337, 0]
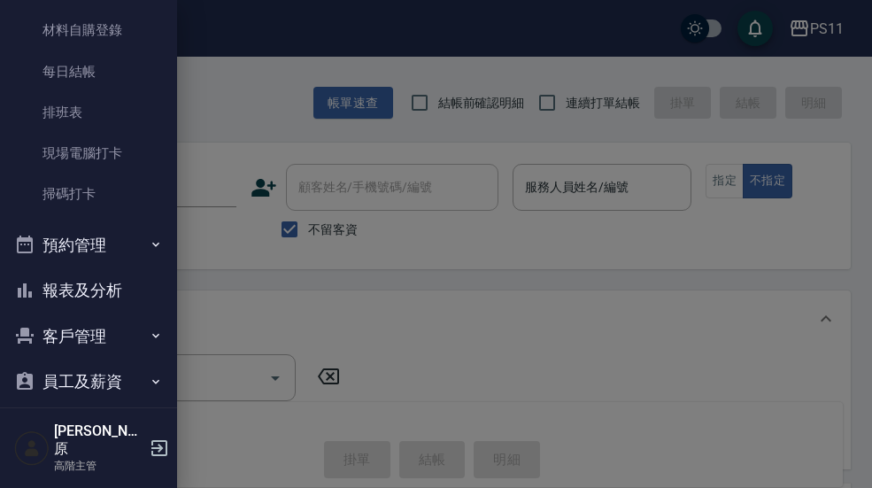
click at [119, 195] on link "掃碼打卡" at bounding box center [88, 194] width 163 height 41
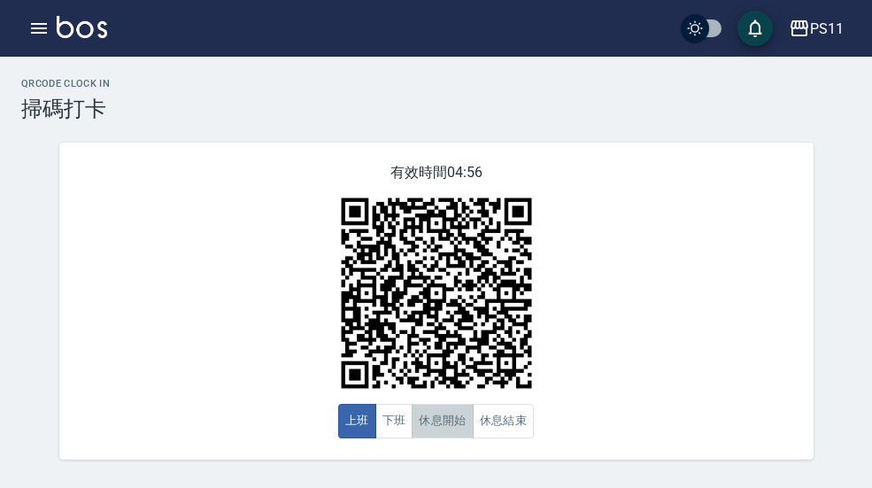
click at [452, 419] on button "休息開始" at bounding box center [443, 421] width 62 height 35
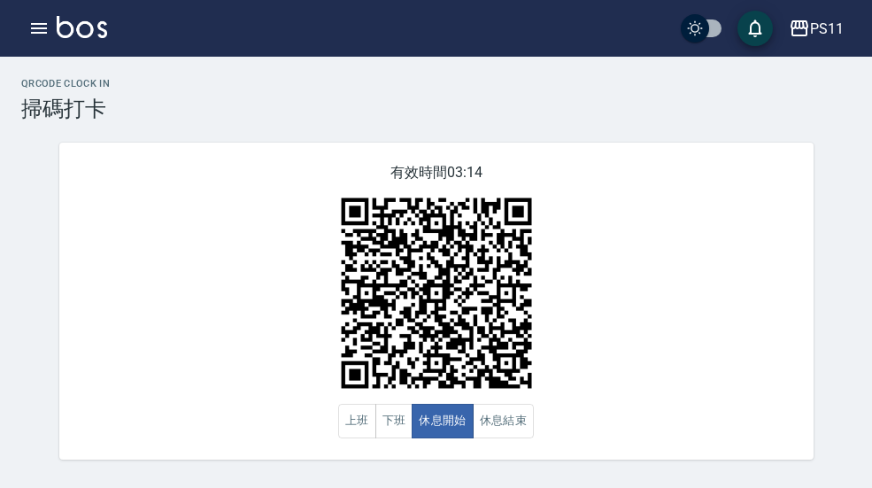
click at [520, 426] on button "休息結束" at bounding box center [504, 421] width 62 height 35
